Goal: Transaction & Acquisition: Download file/media

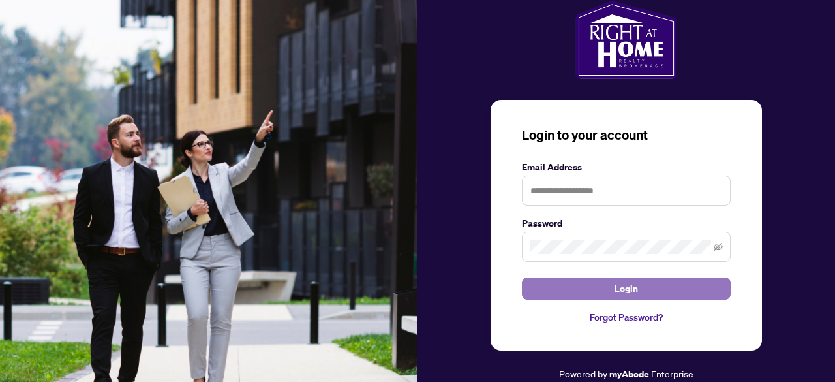
click at [642, 288] on button "Login" at bounding box center [626, 288] width 209 height 22
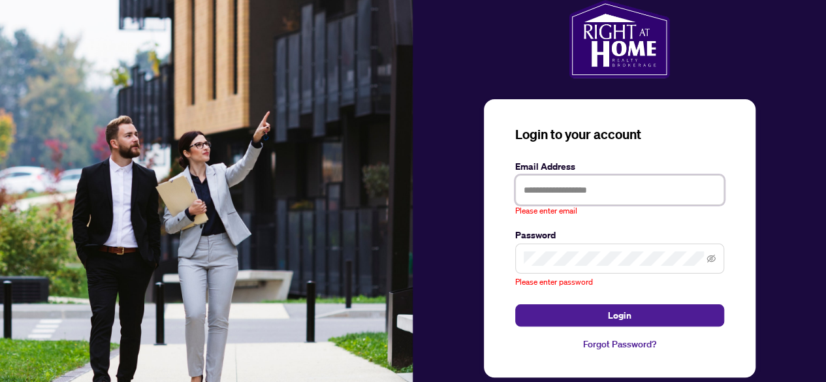
click at [579, 191] on input "text" at bounding box center [619, 190] width 209 height 30
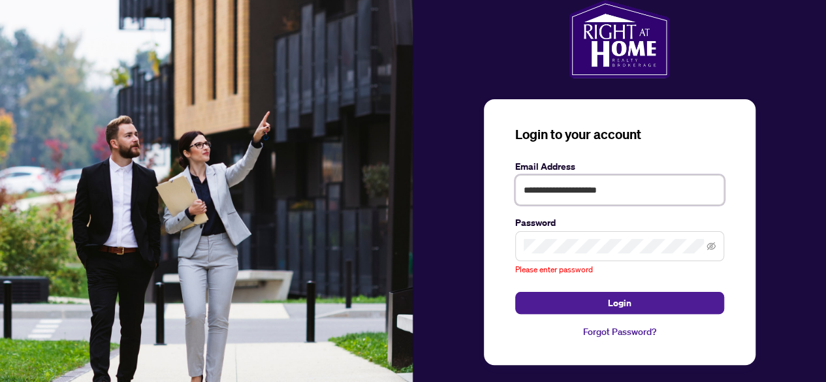
type input "**********"
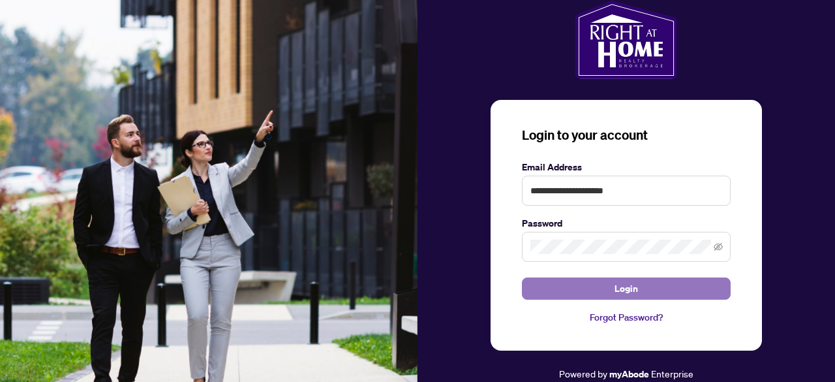
click at [565, 288] on button "Login" at bounding box center [626, 288] width 209 height 22
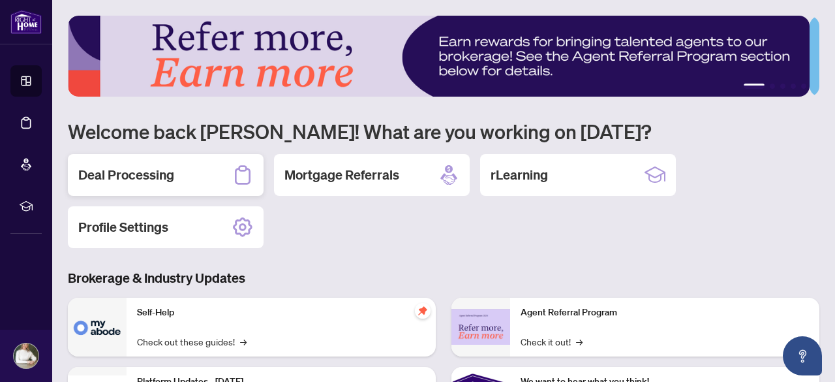
click at [133, 172] on h2 "Deal Processing" at bounding box center [126, 175] width 96 height 18
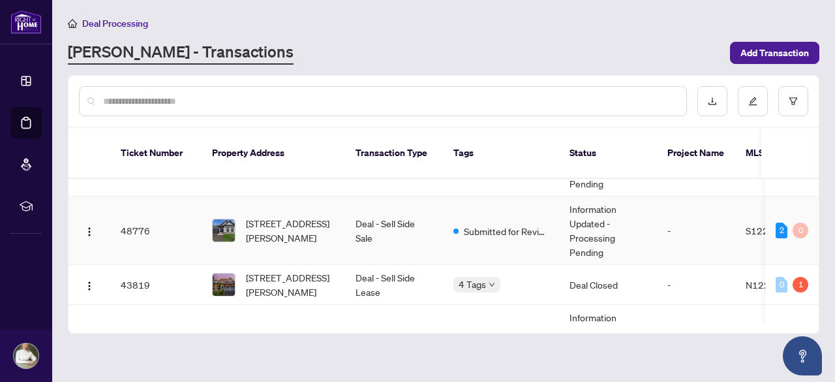
scroll to position [65, 0]
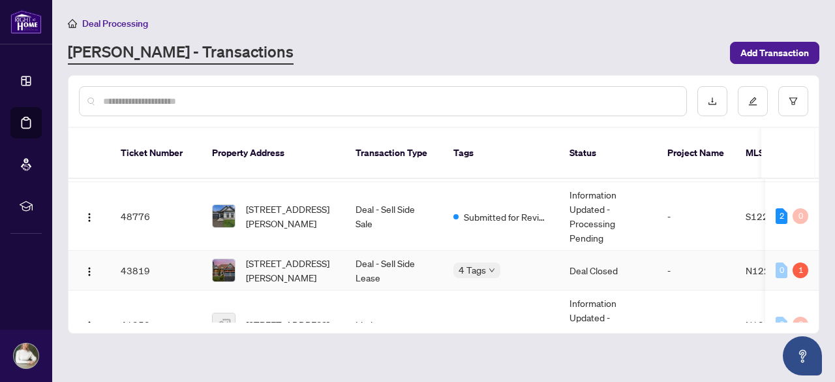
click at [356, 258] on td "Deal - Sell Side Lease" at bounding box center [394, 271] width 98 height 40
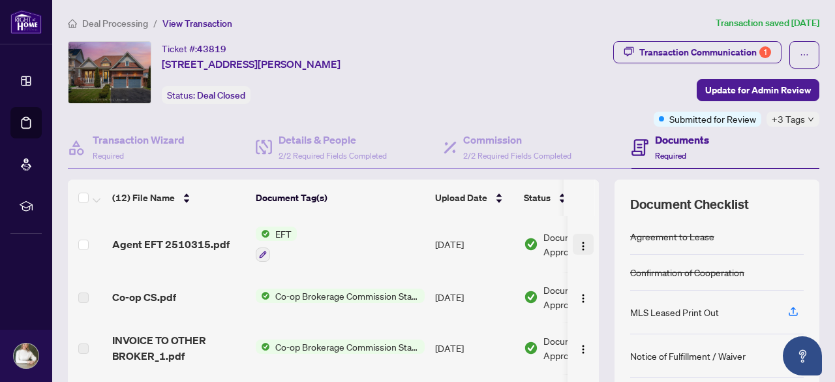
click at [578, 245] on img "button" at bounding box center [583, 246] width 10 height 10
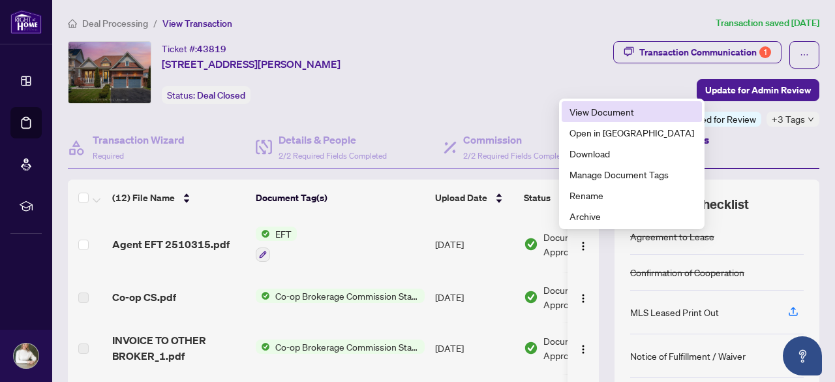
click at [602, 111] on span "View Document" at bounding box center [632, 111] width 125 height 14
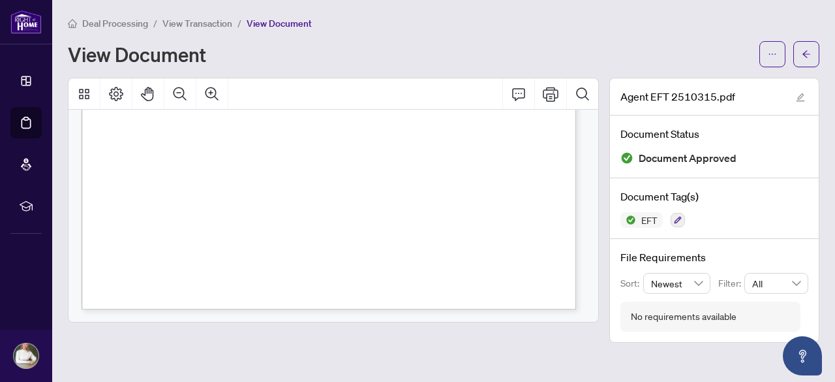
scroll to position [202, 0]
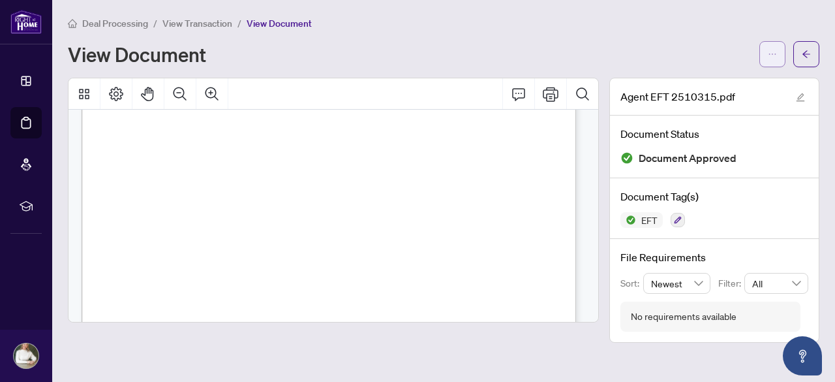
click at [772, 54] on icon "ellipsis" at bounding box center [772, 54] width 9 height 9
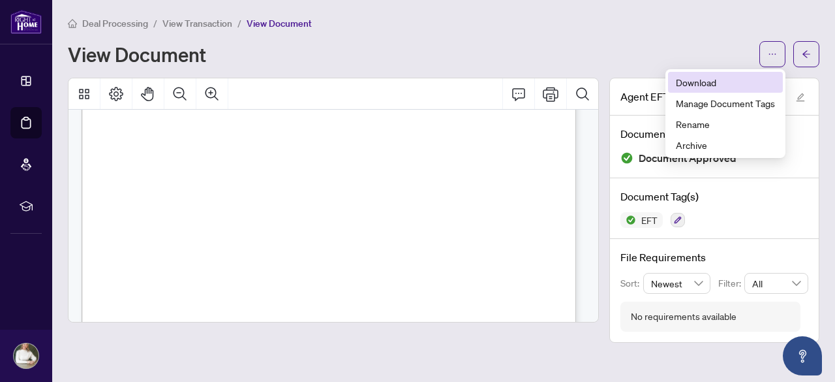
click at [694, 80] on span "Download" at bounding box center [725, 82] width 99 height 14
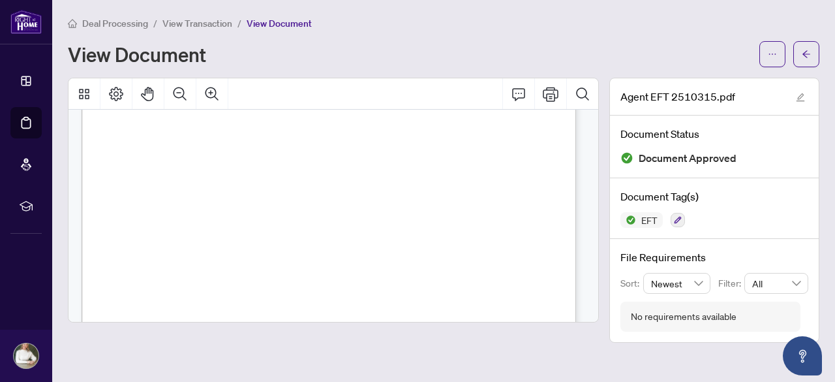
scroll to position [0, 0]
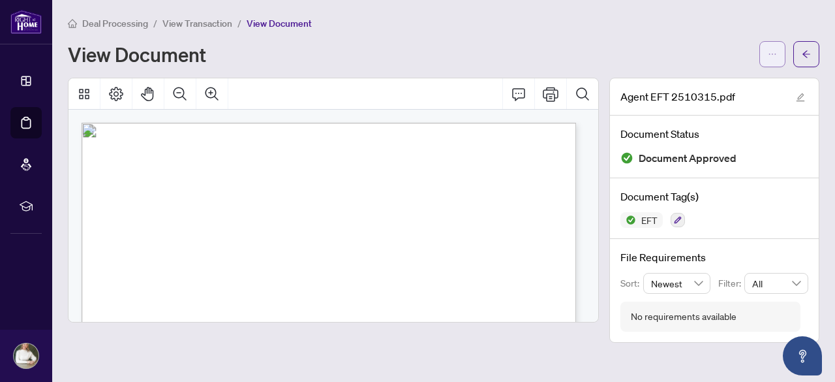
click at [770, 47] on span "button" at bounding box center [772, 54] width 9 height 21
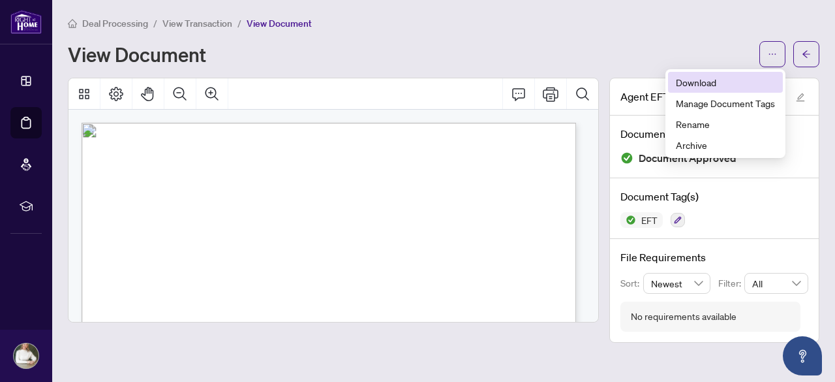
click at [692, 83] on span "Download" at bounding box center [725, 82] width 99 height 14
